Goal: Task Accomplishment & Management: Complete application form

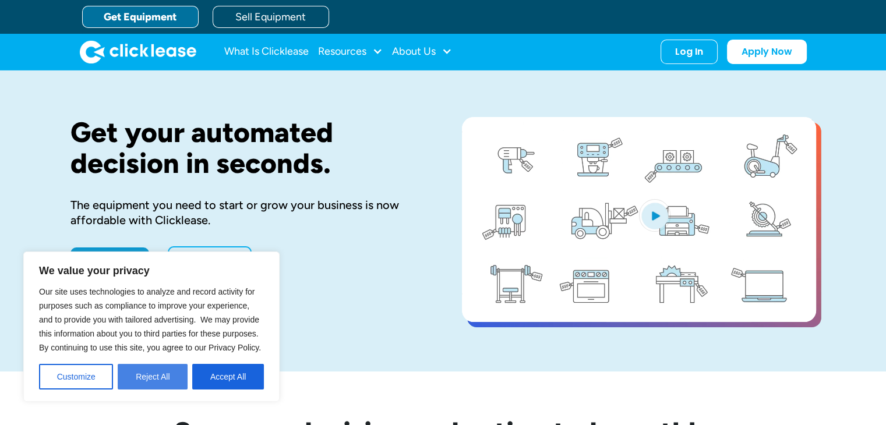
click at [168, 378] on button "Reject All" at bounding box center [153, 377] width 70 height 26
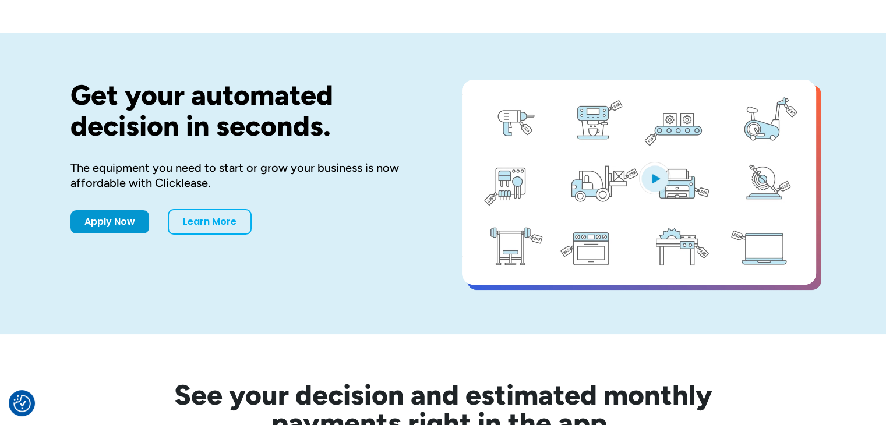
scroll to position [58, 0]
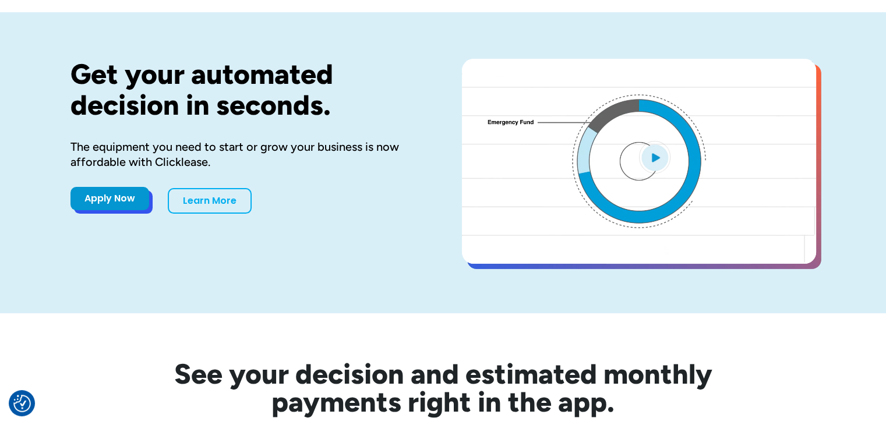
click at [102, 202] on link "Apply Now" at bounding box center [109, 198] width 79 height 23
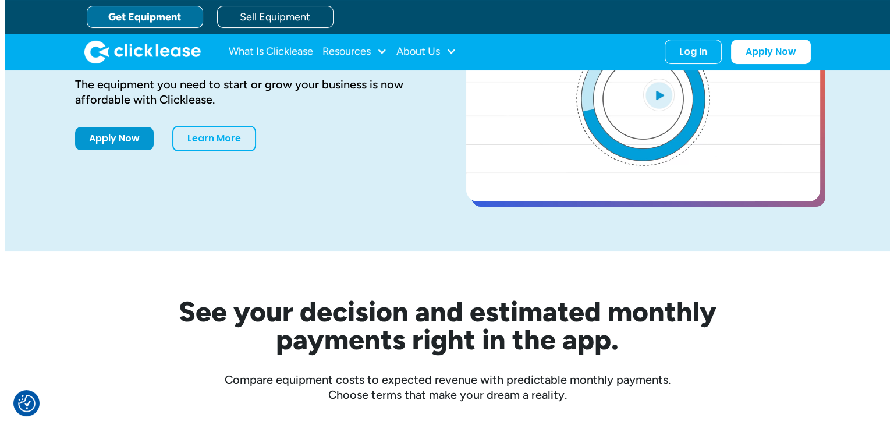
scroll to position [0, 0]
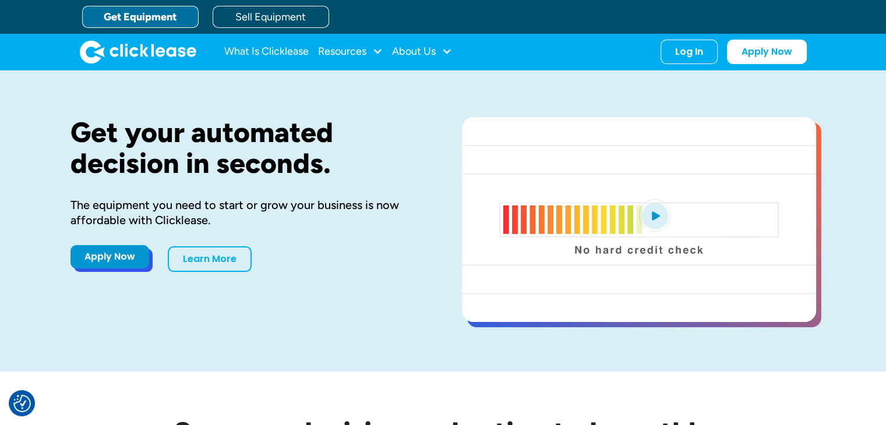
click at [126, 252] on link "Apply Now" at bounding box center [109, 256] width 79 height 23
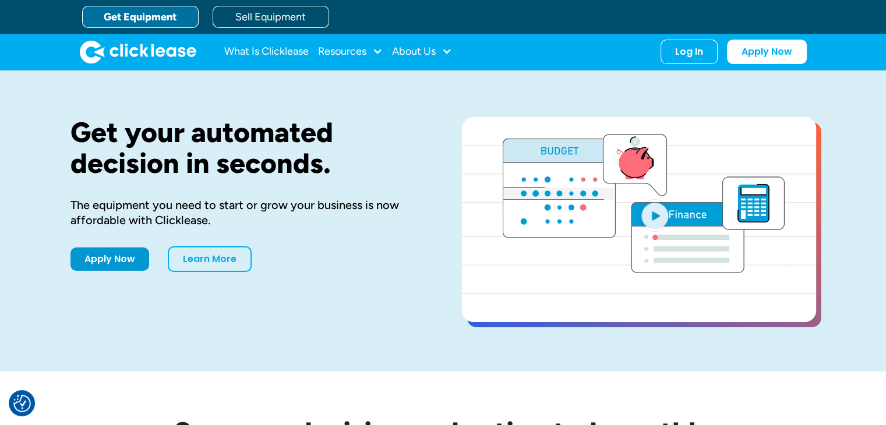
click at [657, 216] on img "open lightbox" at bounding box center [654, 215] width 31 height 33
